Goal: Task Accomplishment & Management: Complete application form

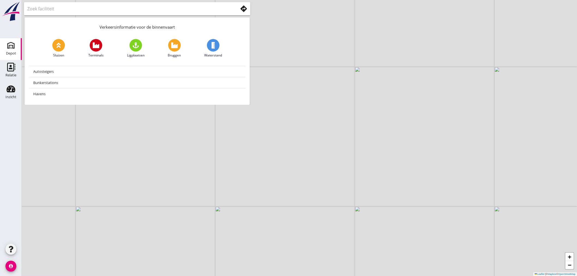
click at [13, 47] on use at bounding box center [11, 45] width 9 height 9
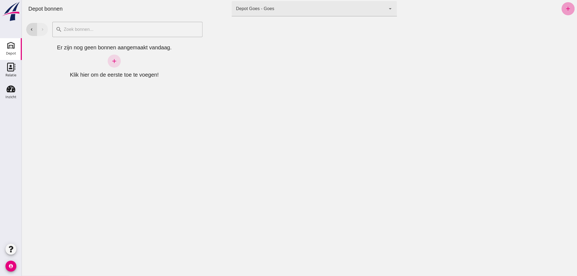
click at [565, 8] on icon "add" at bounding box center [568, 8] width 7 height 7
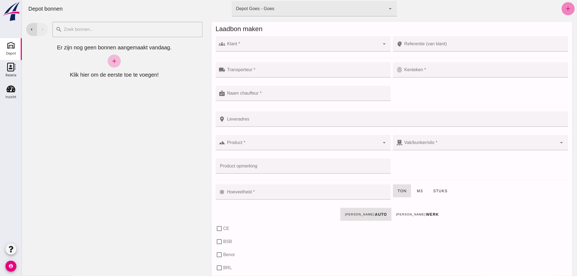
click at [565, 6] on icon "add" at bounding box center [568, 8] width 7 height 7
click input "Klant *"
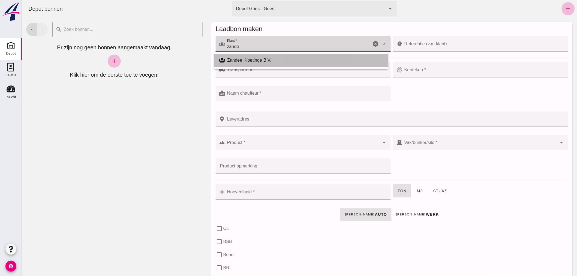
click at [304, 57] on div "Zandee Kloetinge B.V." at bounding box center [305, 60] width 156 height 7
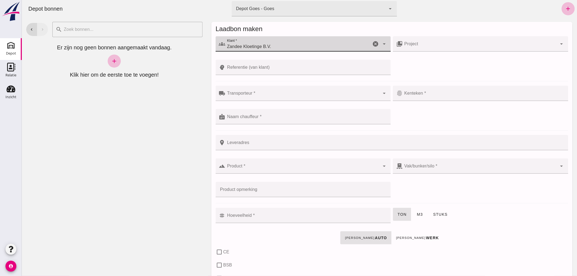
type input "Zandee Kloetinge B.V."
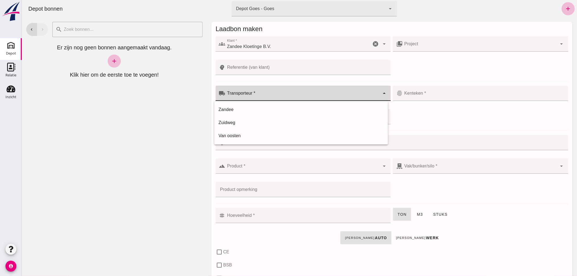
click div
click div "Zandee"
type input "Zandee"
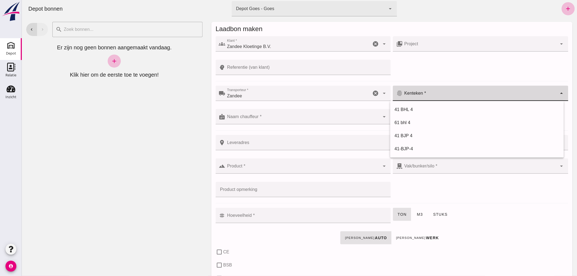
click input "Kenteken *"
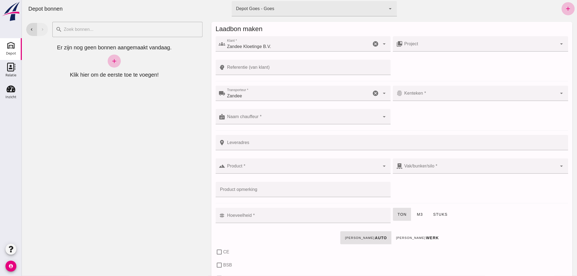
click input "Kenteken *"
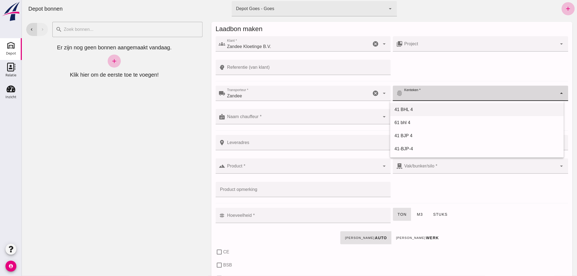
click at [409, 109] on div "41 BHL 4" at bounding box center [477, 109] width 165 height 7
type input "41 BHL 4"
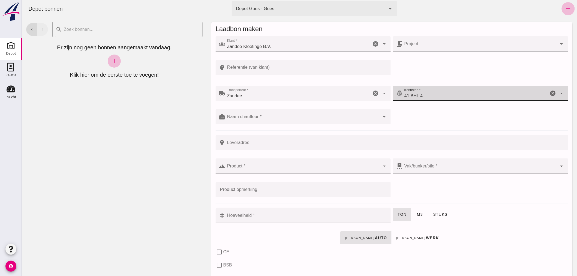
click input "Naam chauffeur *"
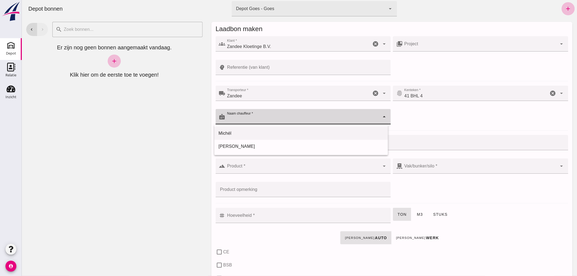
click at [333, 132] on div "Michél" at bounding box center [301, 133] width 165 height 7
type input "Michél"
click input "Leveradres"
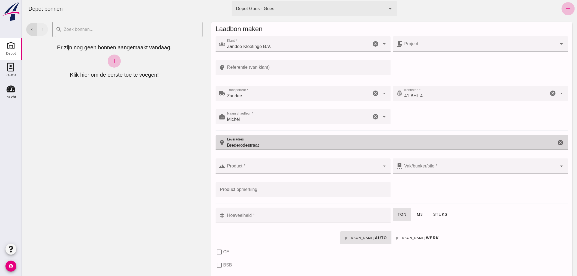
type input "Brederodestraat"
click input "Product *"
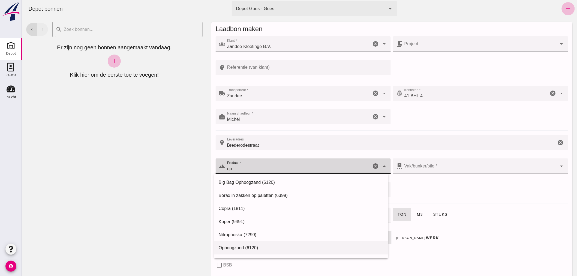
click at [303, 246] on div "Ophoogzand (6120)" at bounding box center [301, 248] width 165 height 7
type input "Ophoogzand (6120)"
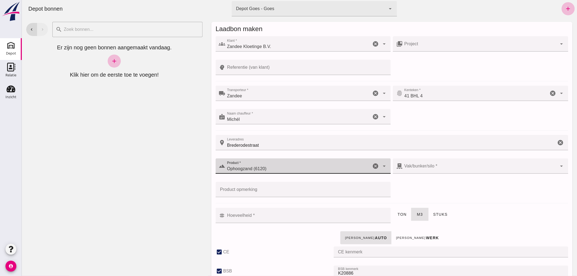
type input "38"
checkbox input "true"
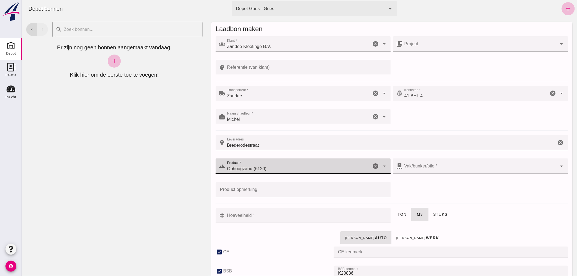
type input "40"
checkbox input "true"
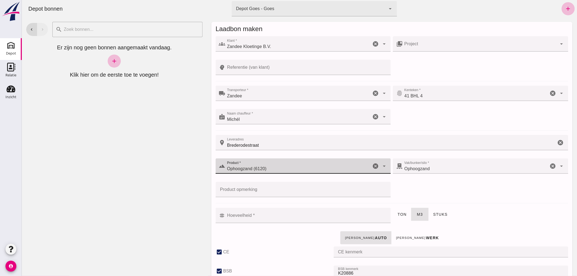
type input "Ophoogzand (6120)"
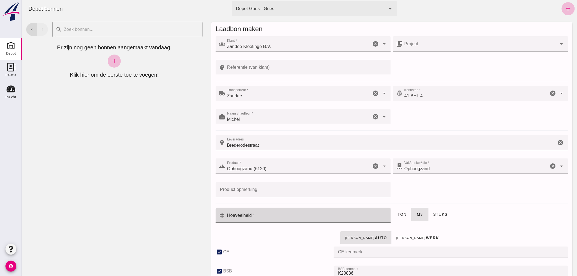
click input "Hoeveelheid *"
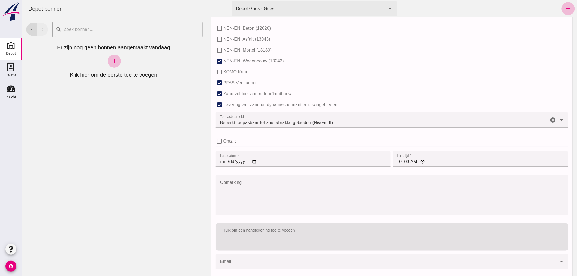
scroll to position [335, 0]
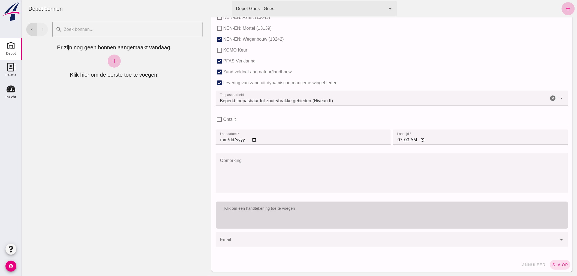
type input "6"
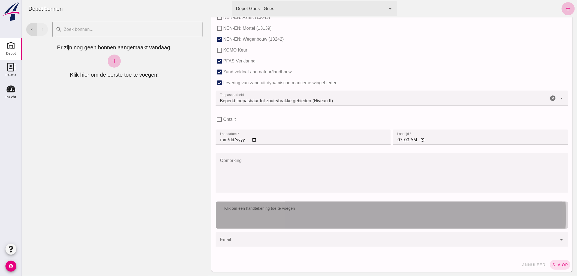
click at [334, 211] on div "Klik om een handtekening toe te voegen" at bounding box center [392, 208] width 344 height 5
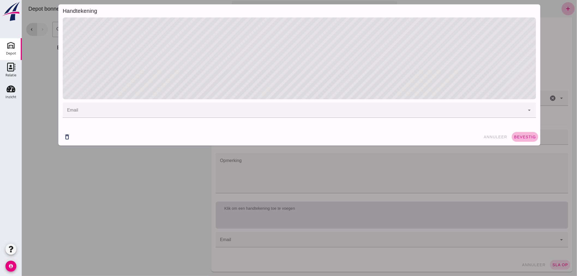
click span "bevestig"
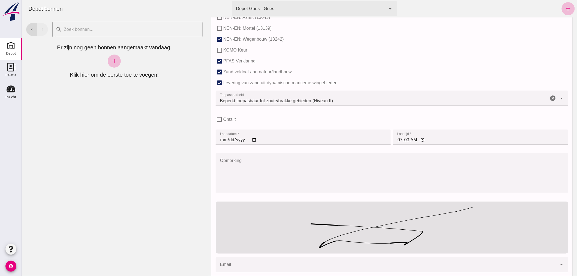
scroll to position [360, 0]
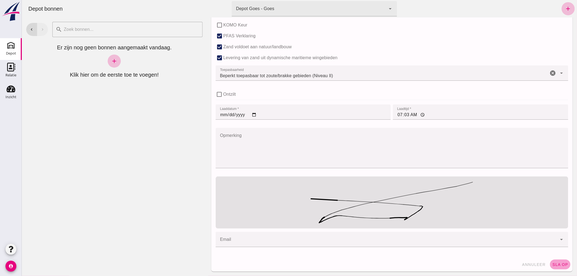
click span "sla op"
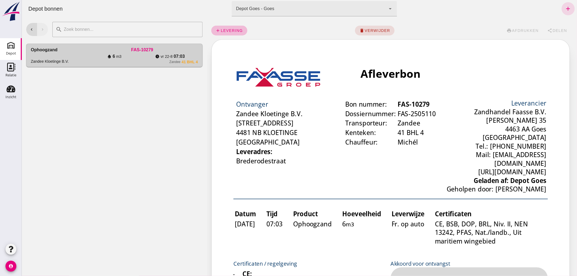
scroll to position [0, 0]
